Goal: Information Seeking & Learning: Find specific page/section

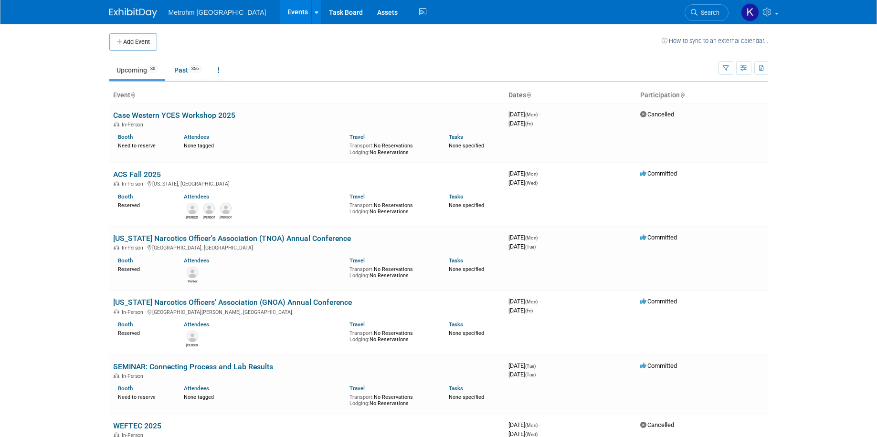
click at [730, 41] on link "How to sync to an external calendar..." at bounding box center [715, 40] width 106 height 7
click at [185, 67] on link "Past 356" at bounding box center [188, 70] width 42 height 18
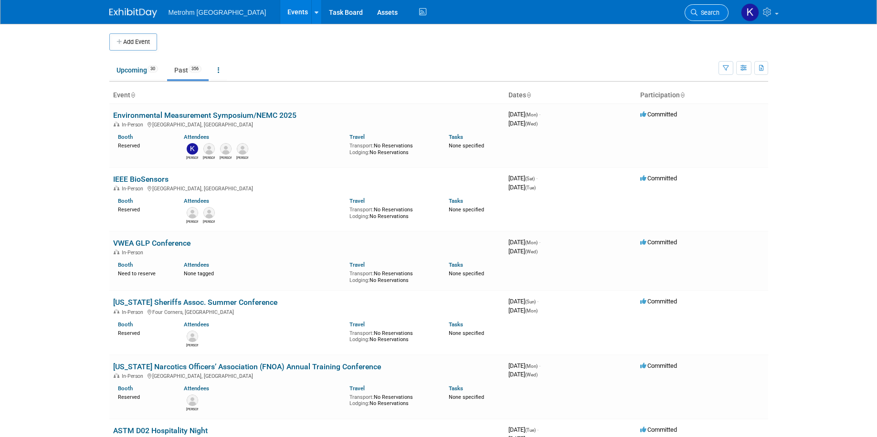
click at [703, 16] on span "Search" at bounding box center [709, 12] width 22 height 7
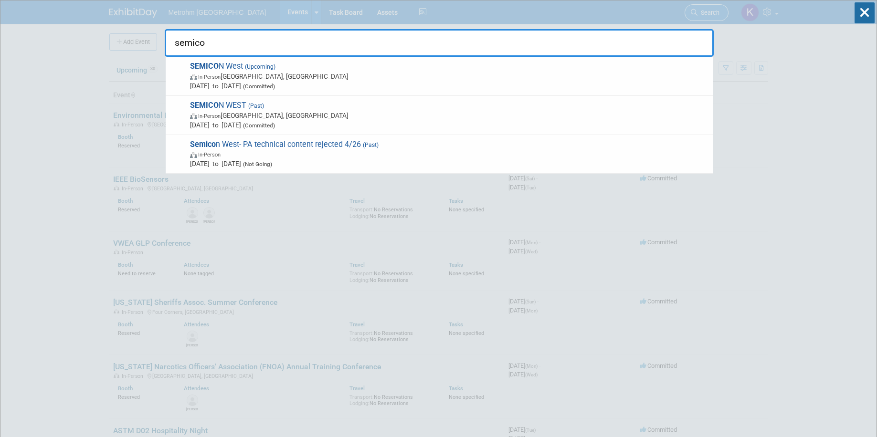
type input "semicon"
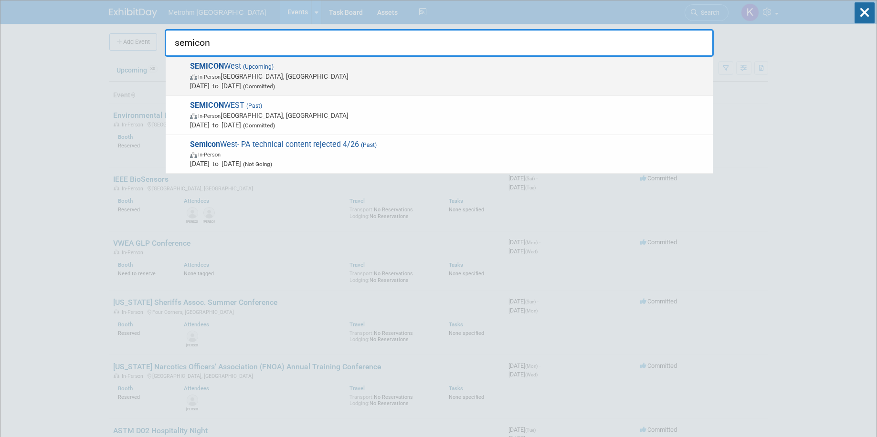
click at [369, 79] on span "In-Person Phoenix, AZ" at bounding box center [449, 77] width 518 height 10
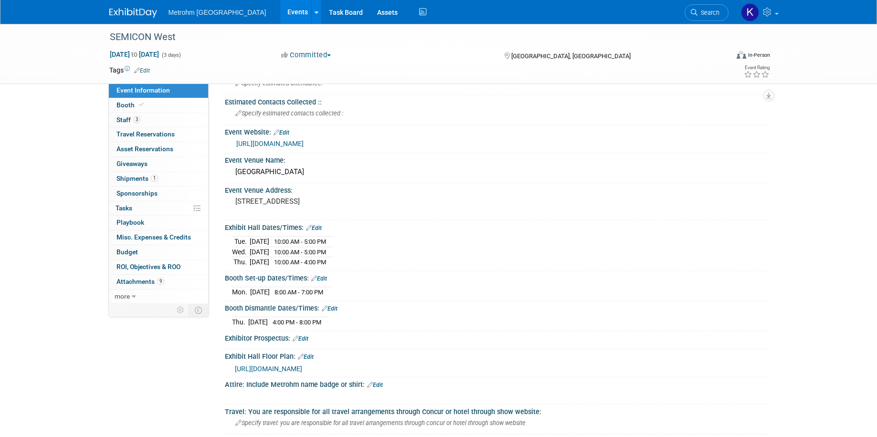
scroll to position [96, 0]
